Goal: Obtain resource: Download file/media

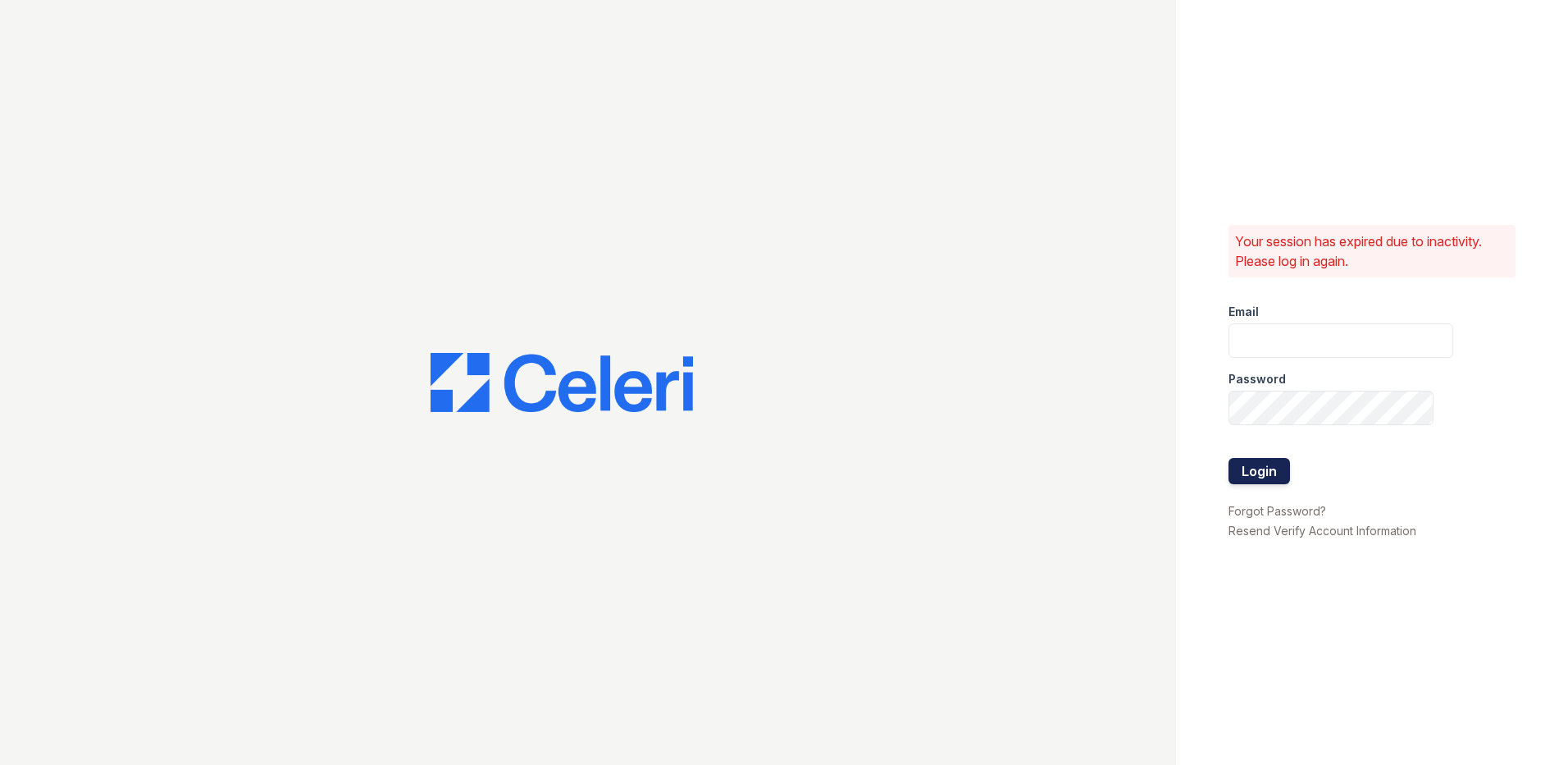
type input "alturasandrews@trinity-pm.com"
click at [1242, 466] on button "Login" at bounding box center [1259, 471] width 62 height 27
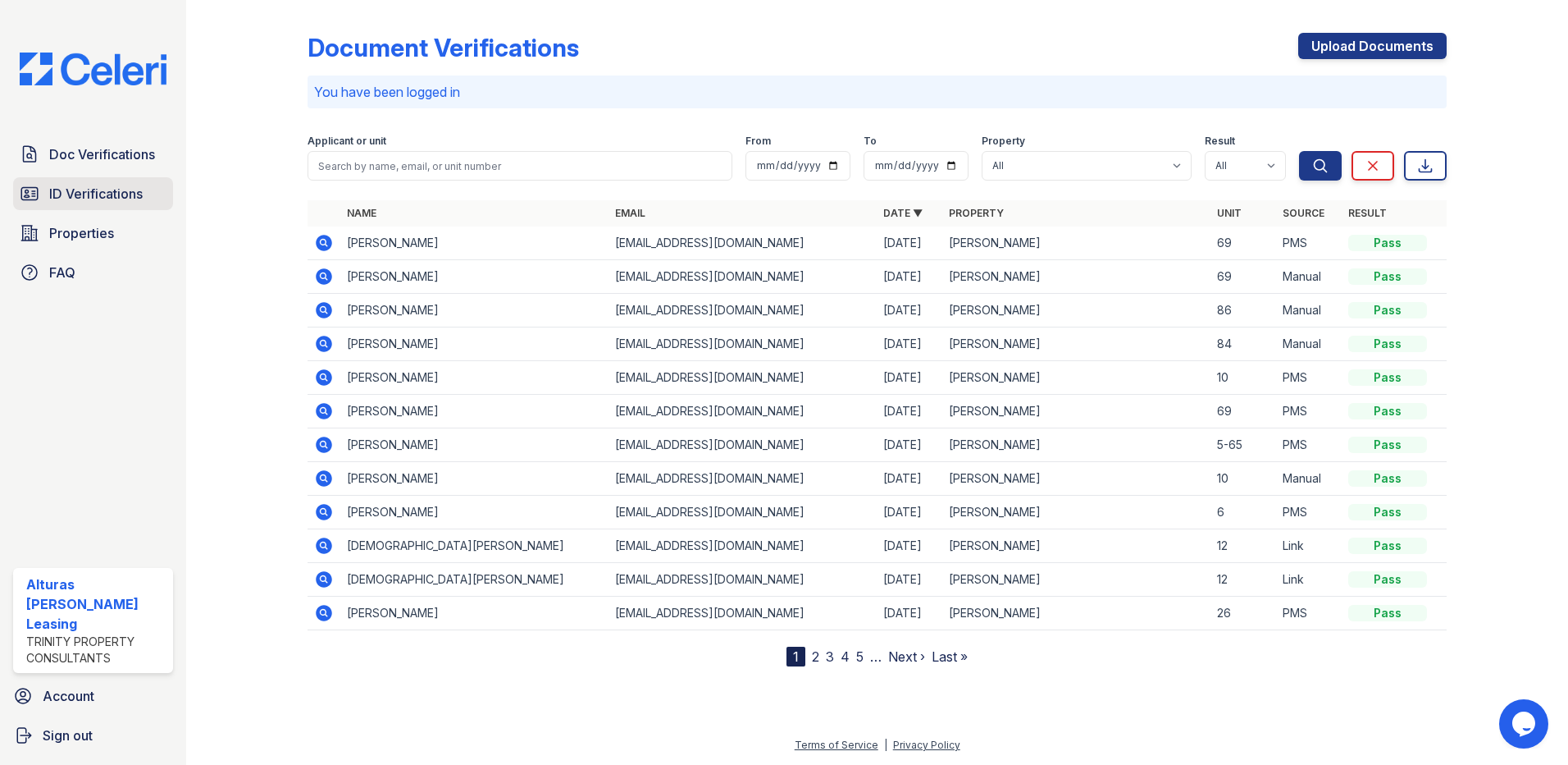
click at [115, 199] on span "ID Verifications" at bounding box center [95, 193] width 93 height 20
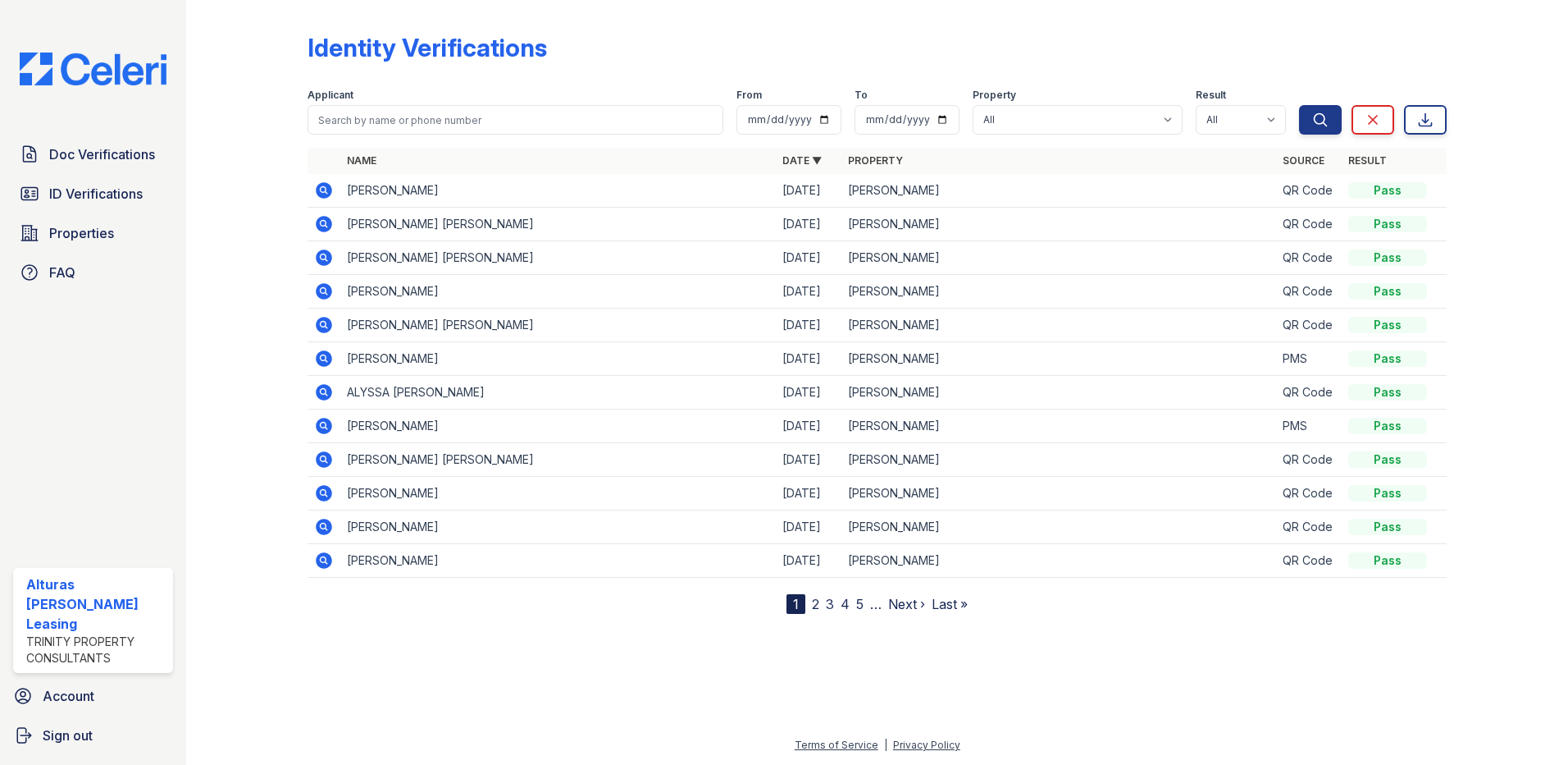
click at [321, 190] on icon at bounding box center [322, 189] width 4 height 4
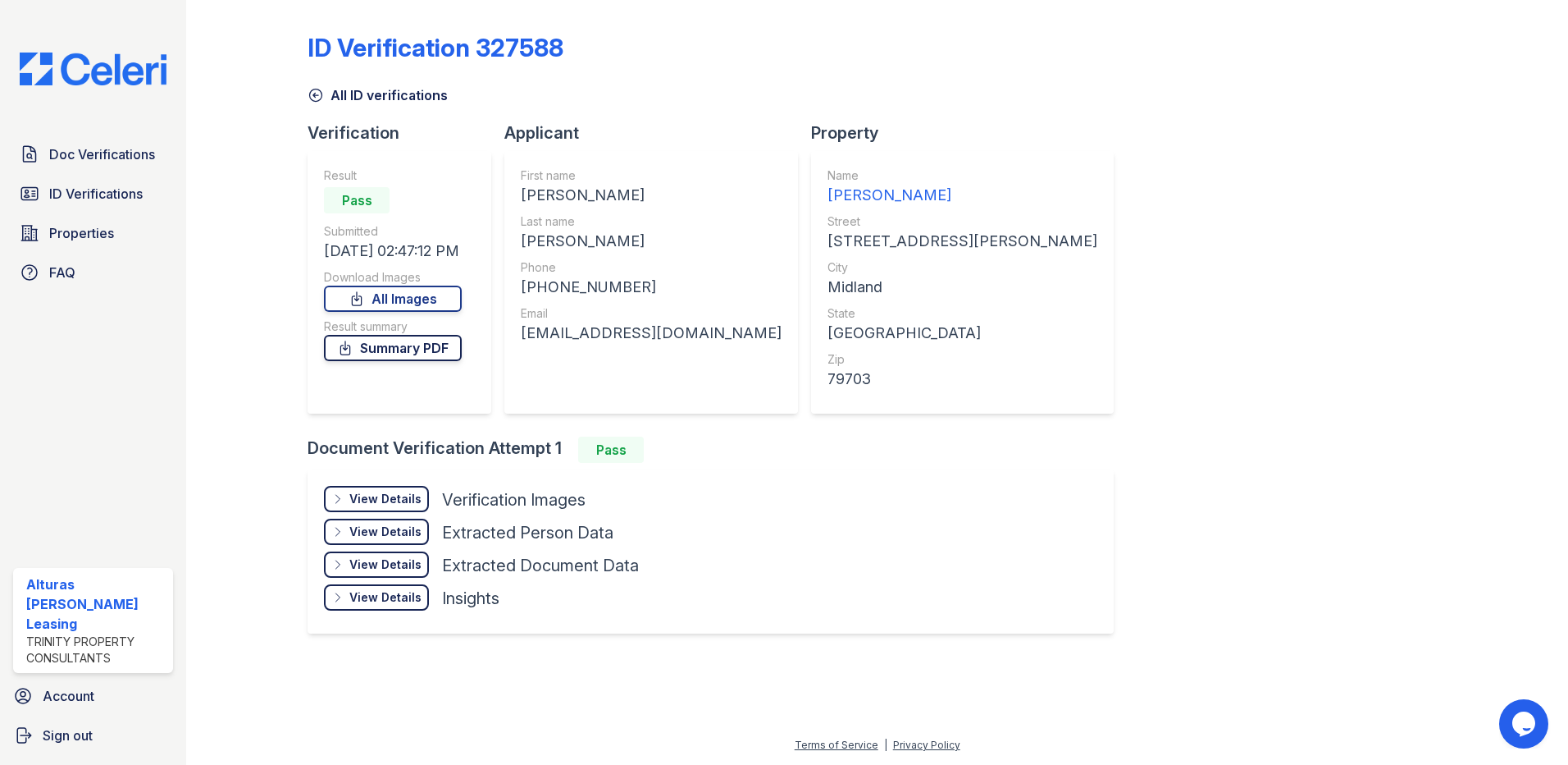
click at [365, 348] on link "Summary PDF" at bounding box center [393, 347] width 138 height 27
